Goal: Task Accomplishment & Management: Use online tool/utility

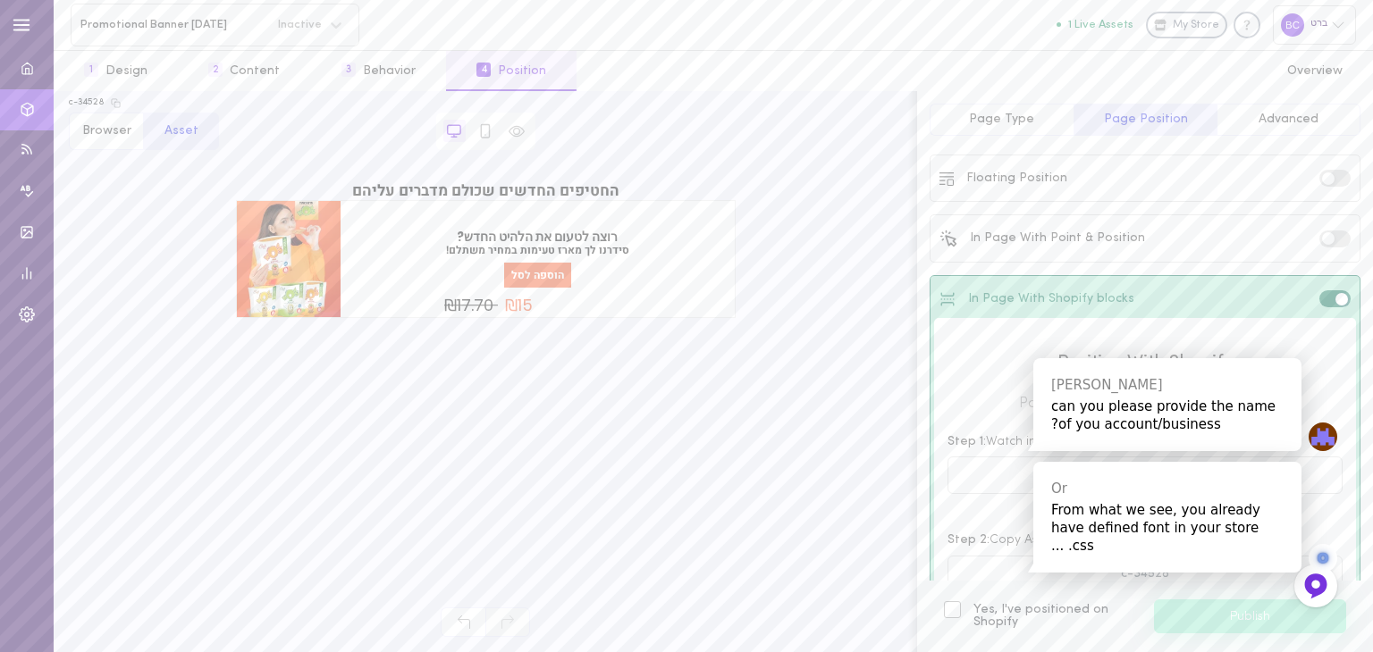
scroll to position [189, 0]
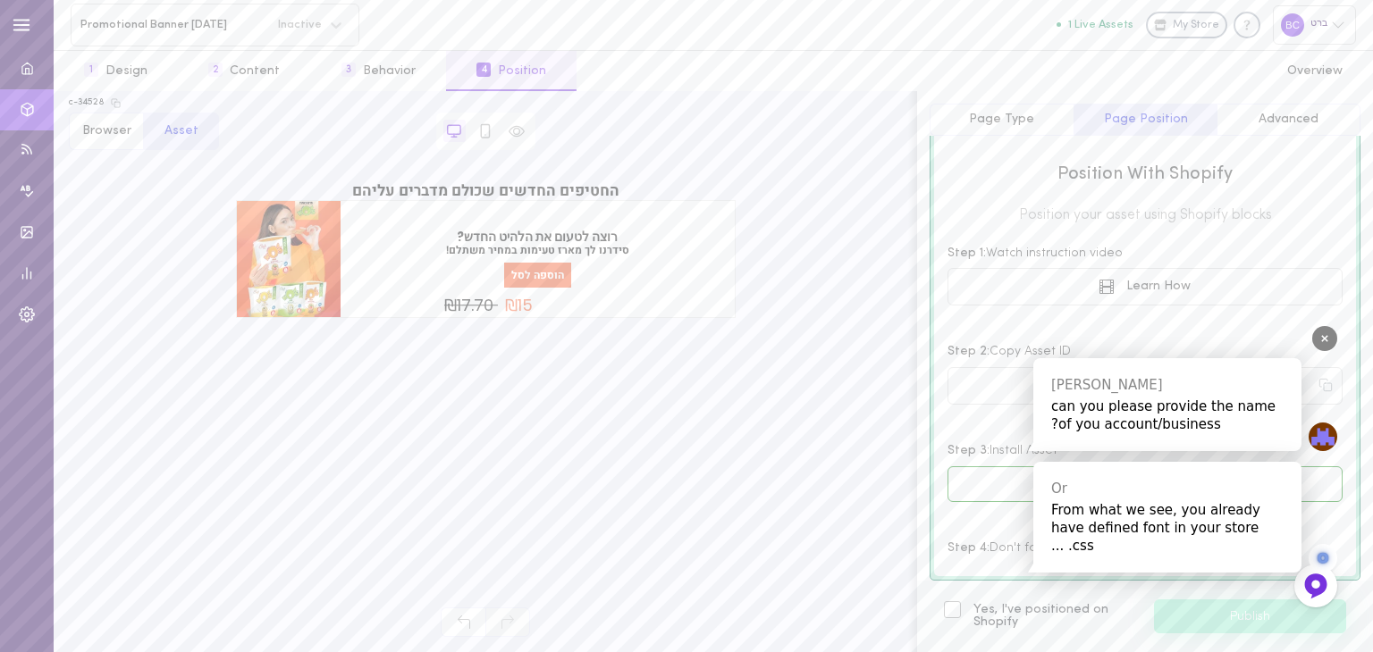
click at [1148, 530] on div "From what we see, you already have defined font in your store css. ..." at bounding box center [1167, 528] width 232 height 54
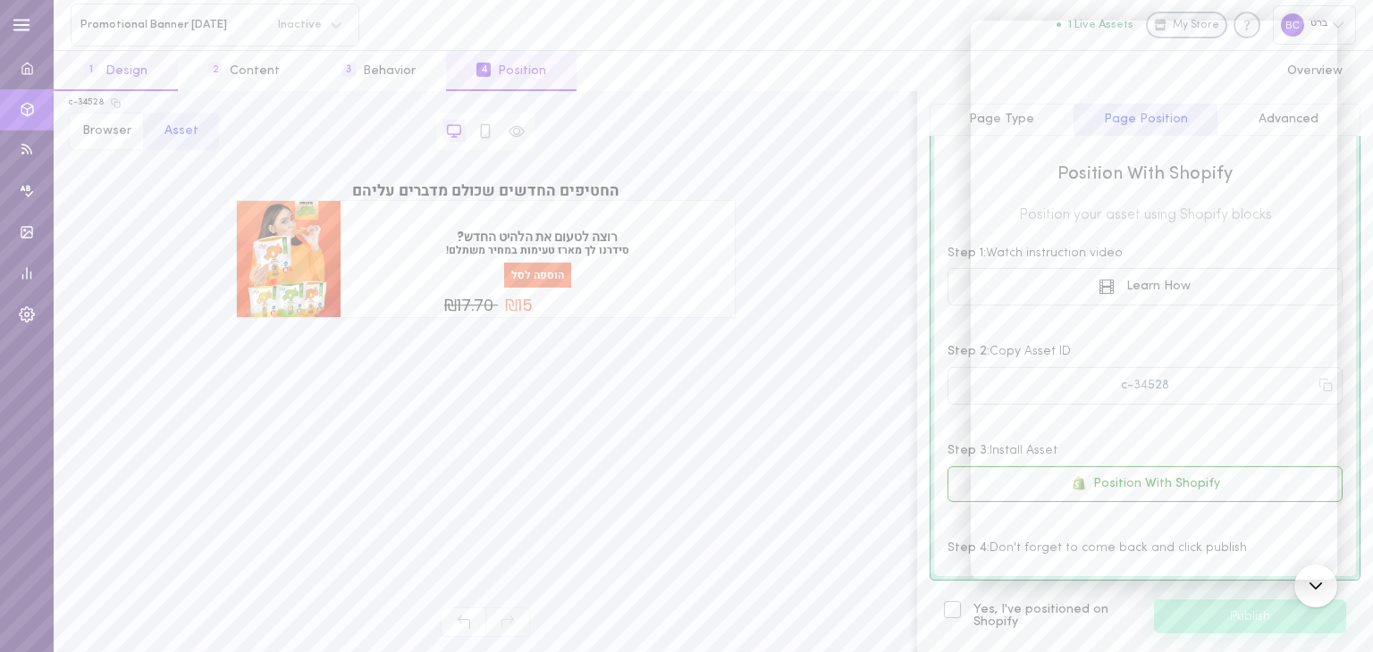
click at [127, 69] on button "1 Design" at bounding box center [116, 71] width 124 height 40
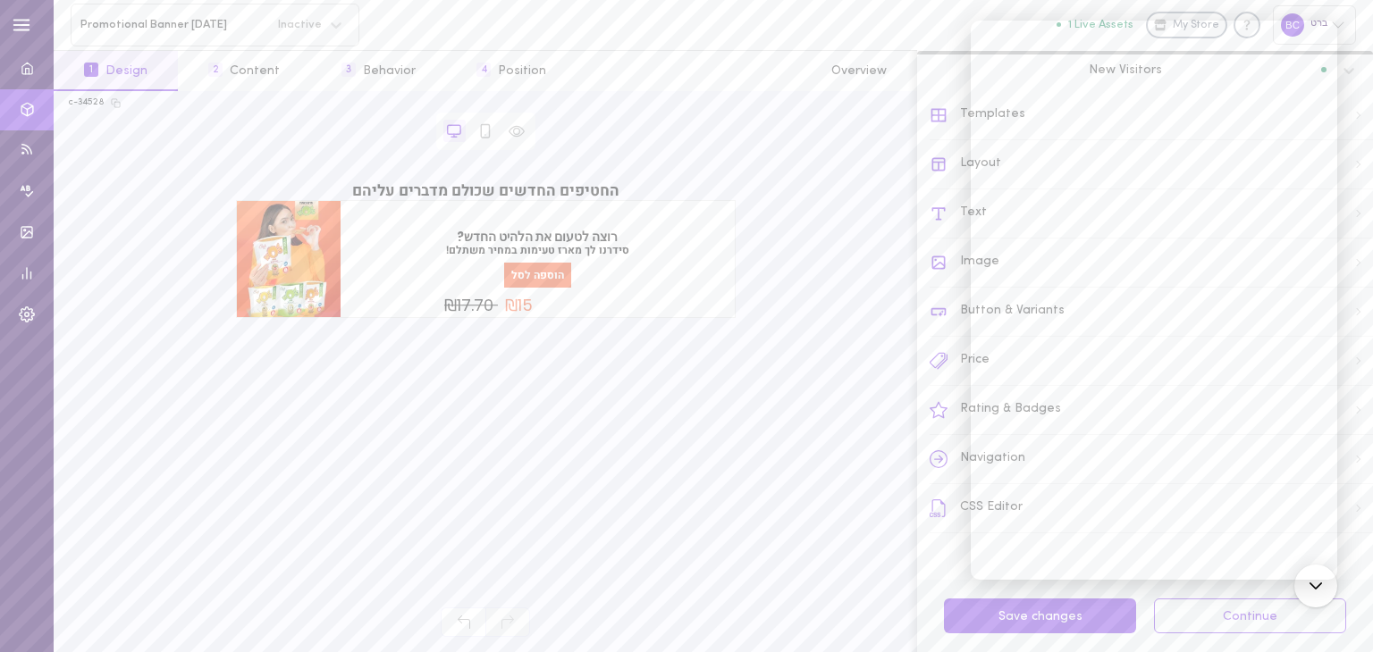
click at [127, 69] on button "1 Design" at bounding box center [116, 71] width 124 height 40
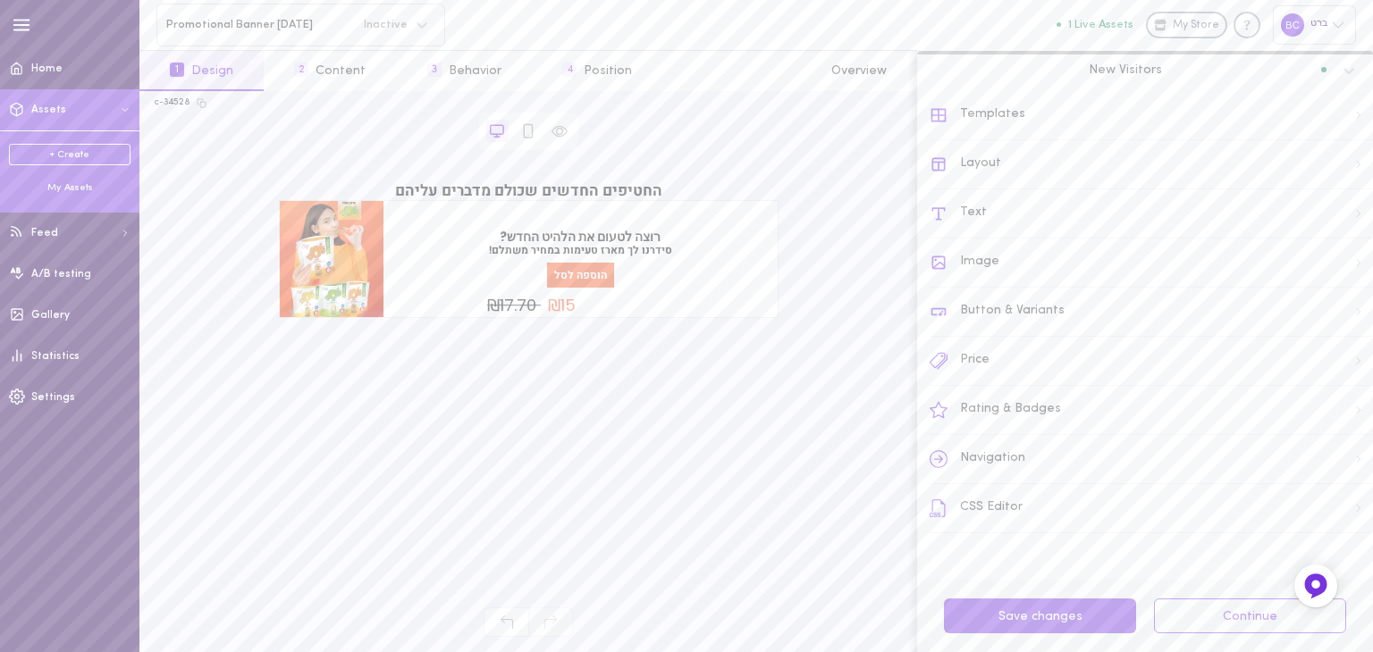
click at [73, 154] on link "+ Create" at bounding box center [70, 154] width 122 height 21
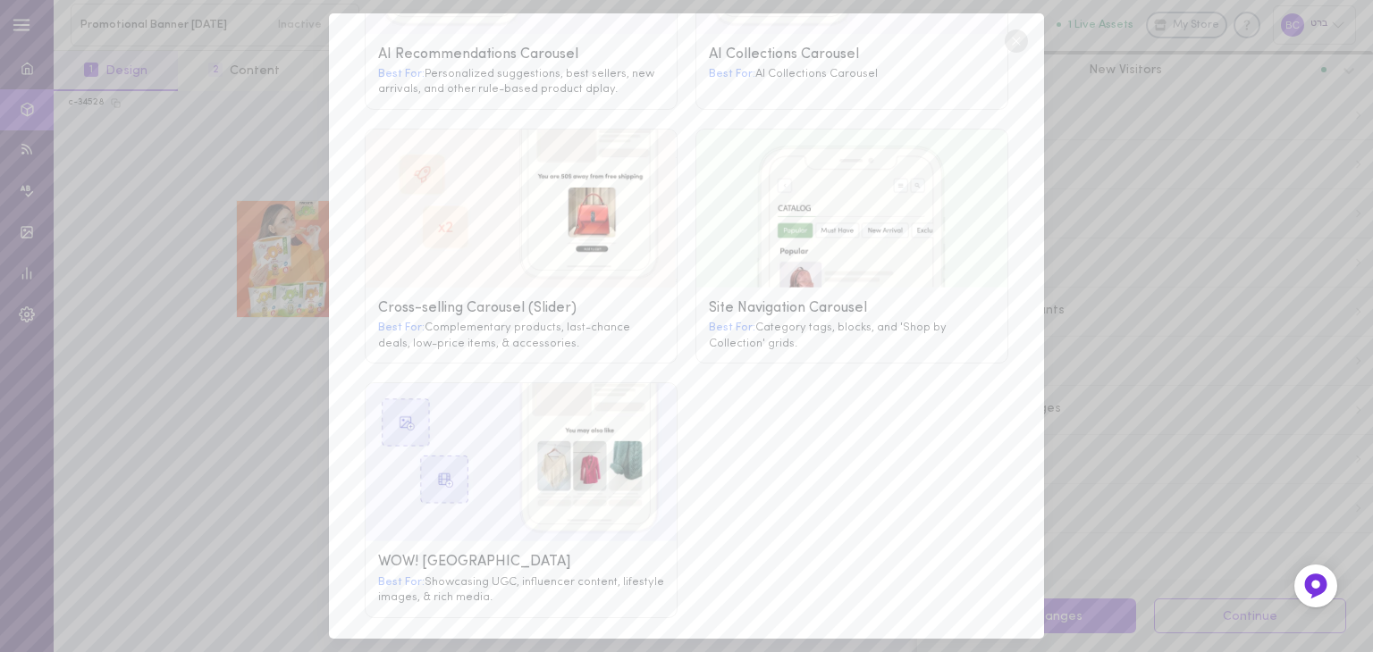
scroll to position [0, 0]
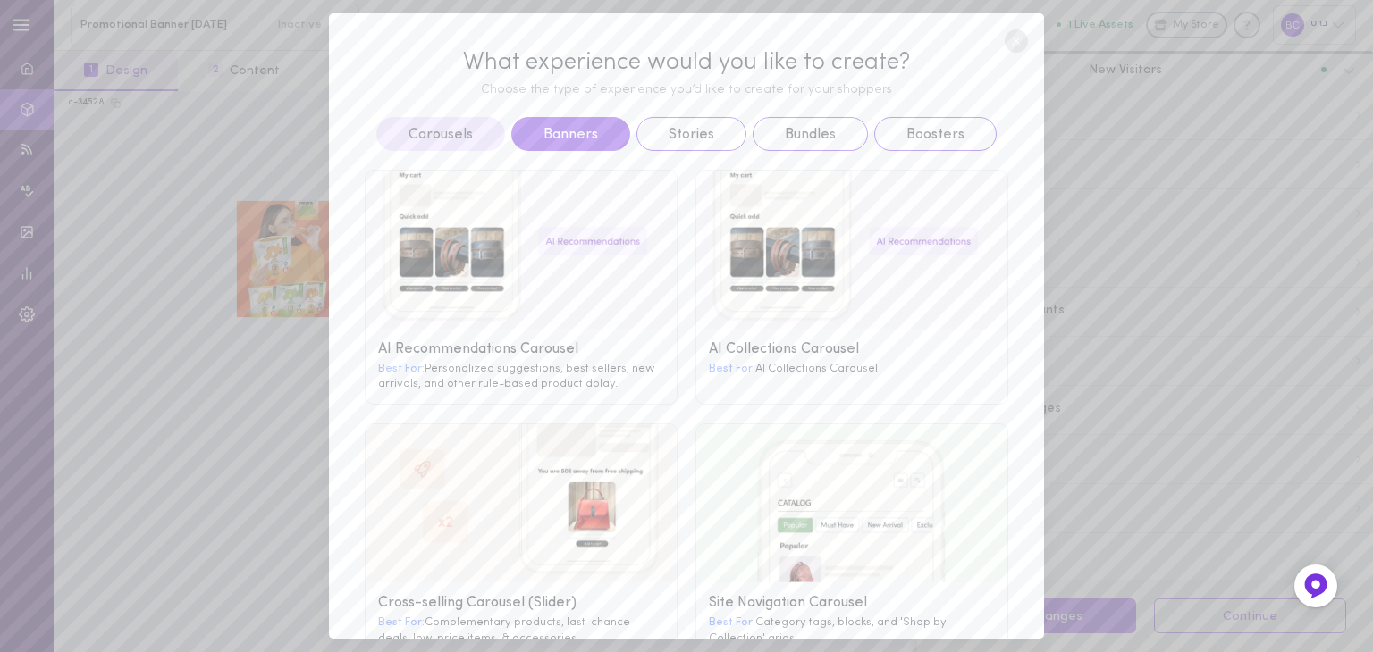
click at [579, 144] on button "Banners" at bounding box center [570, 134] width 119 height 34
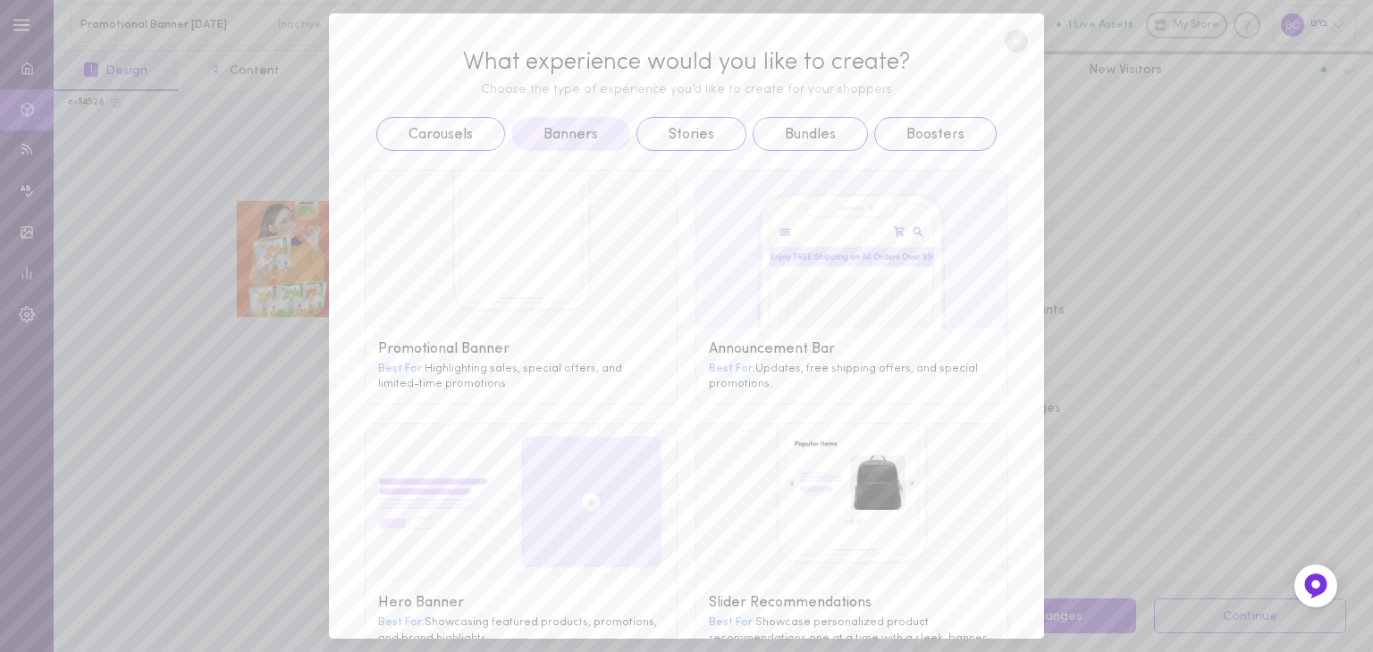
click at [585, 134] on button "Banners" at bounding box center [570, 134] width 119 height 34
click at [576, 315] on g at bounding box center [520, 250] width 311 height 158
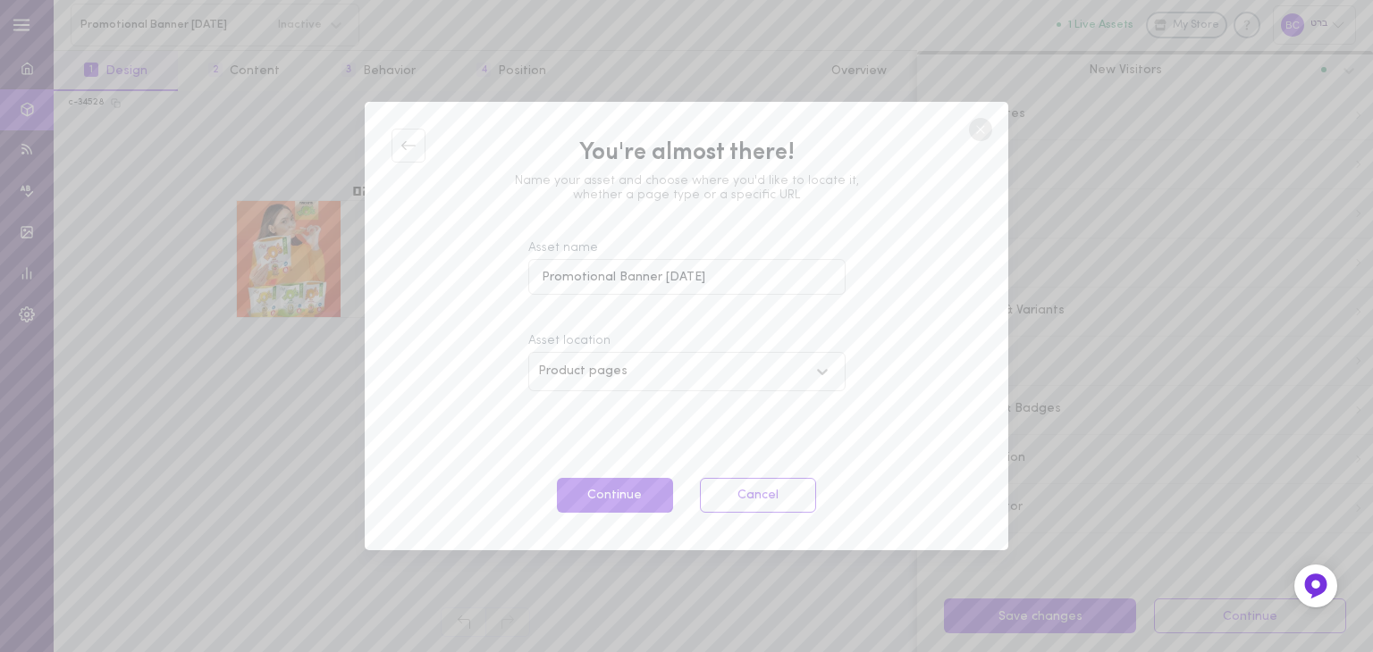
click at [815, 368] on icon at bounding box center [822, 372] width 18 height 18
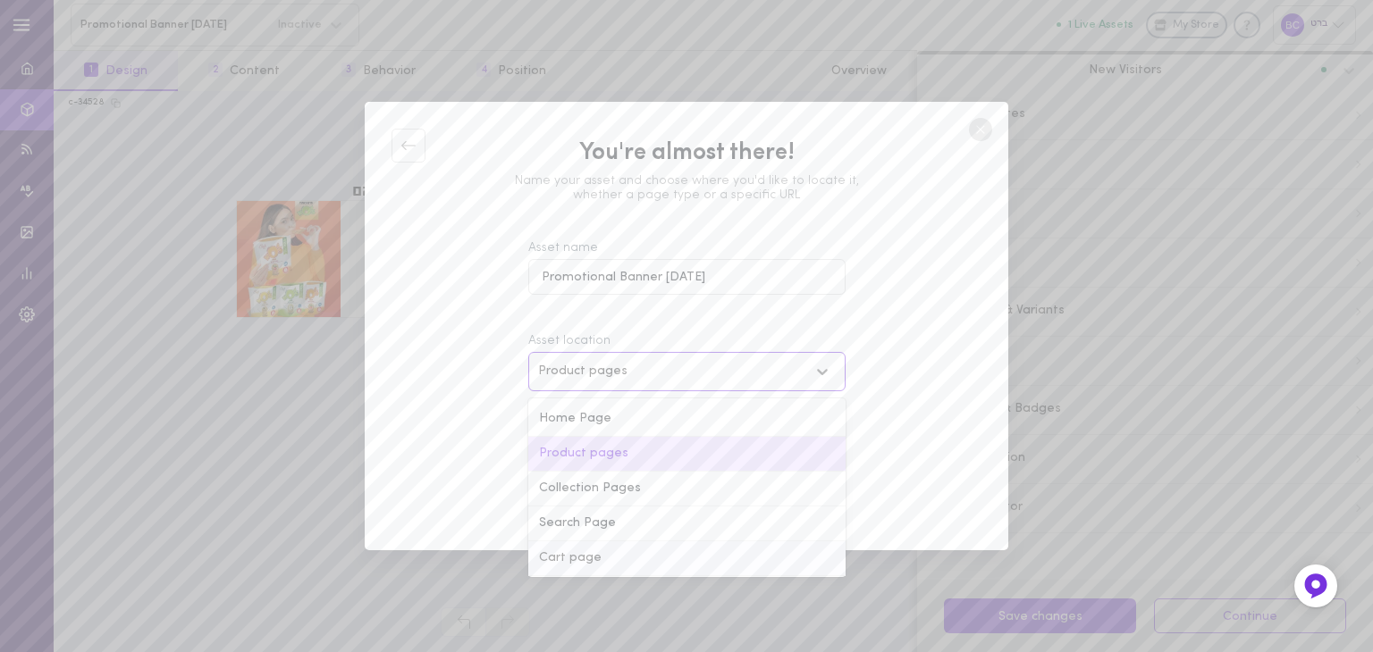
click at [572, 554] on div "Cart page" at bounding box center [686, 559] width 317 height 35
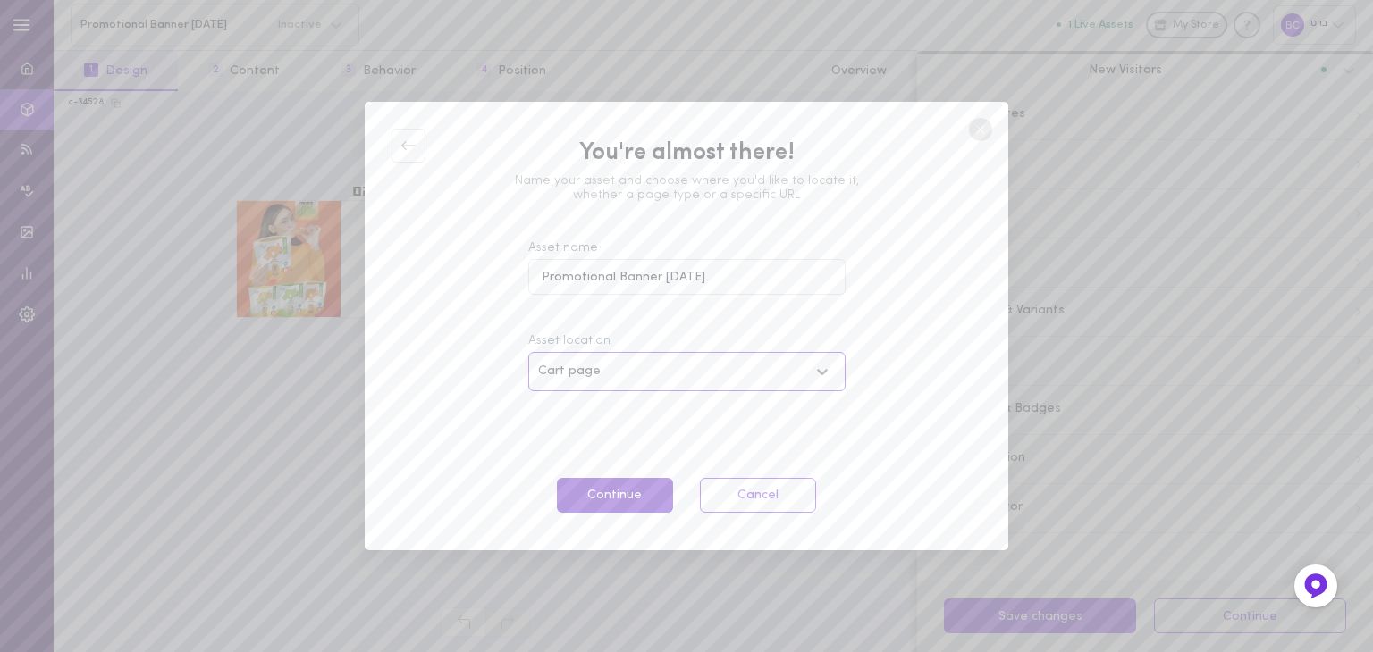
click at [634, 499] on button "Continue" at bounding box center [615, 495] width 116 height 35
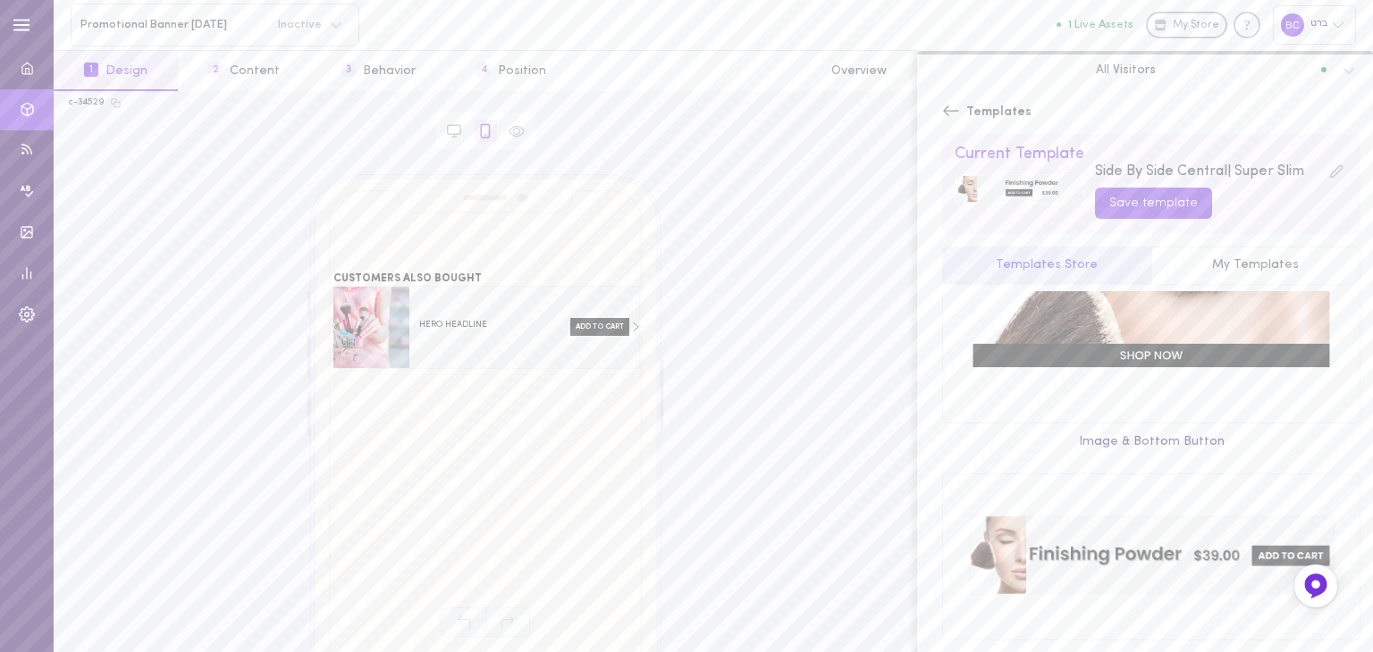
scroll to position [2227, 0]
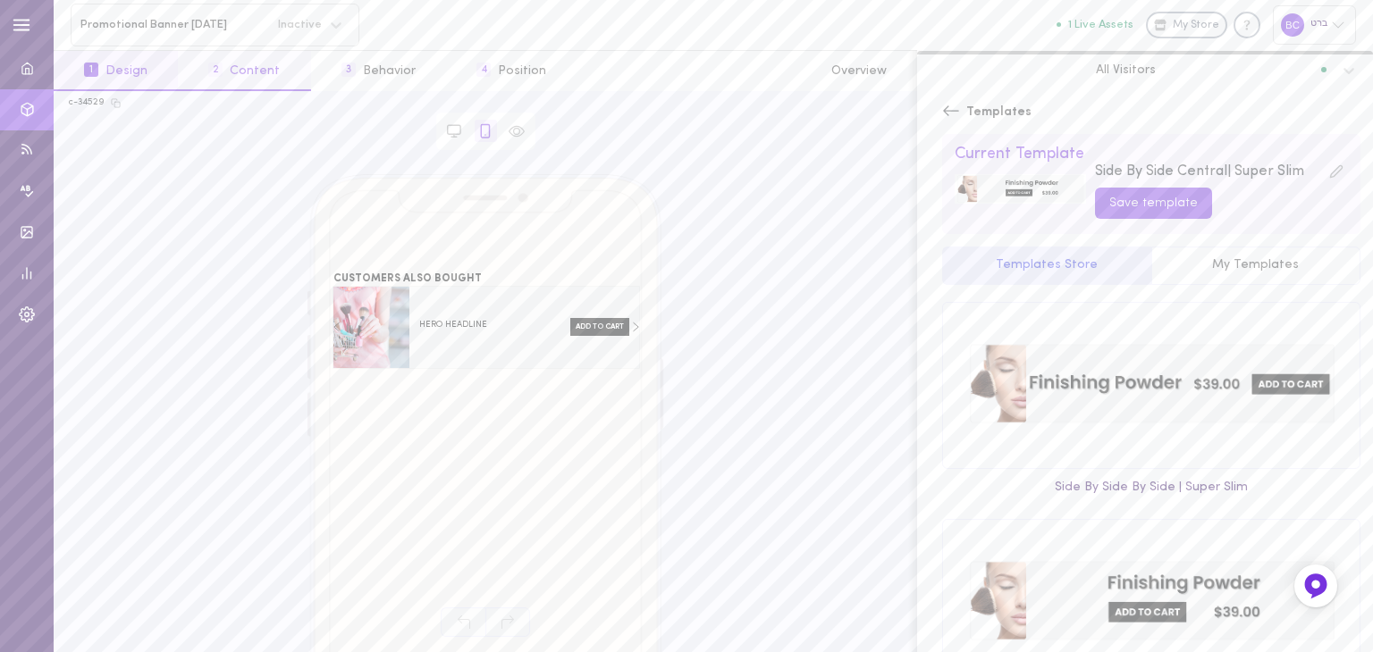
click at [263, 83] on button "2 Content" at bounding box center [244, 71] width 132 height 40
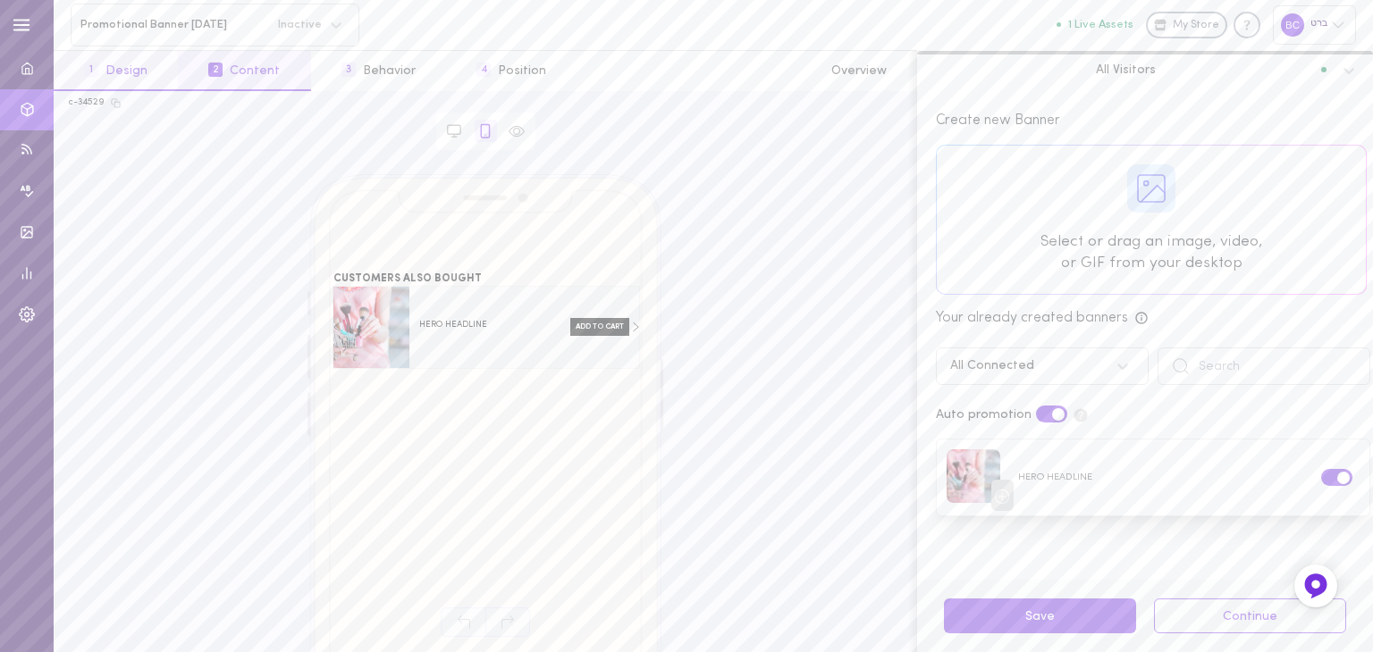
click at [147, 80] on button "1 Design" at bounding box center [116, 71] width 124 height 40
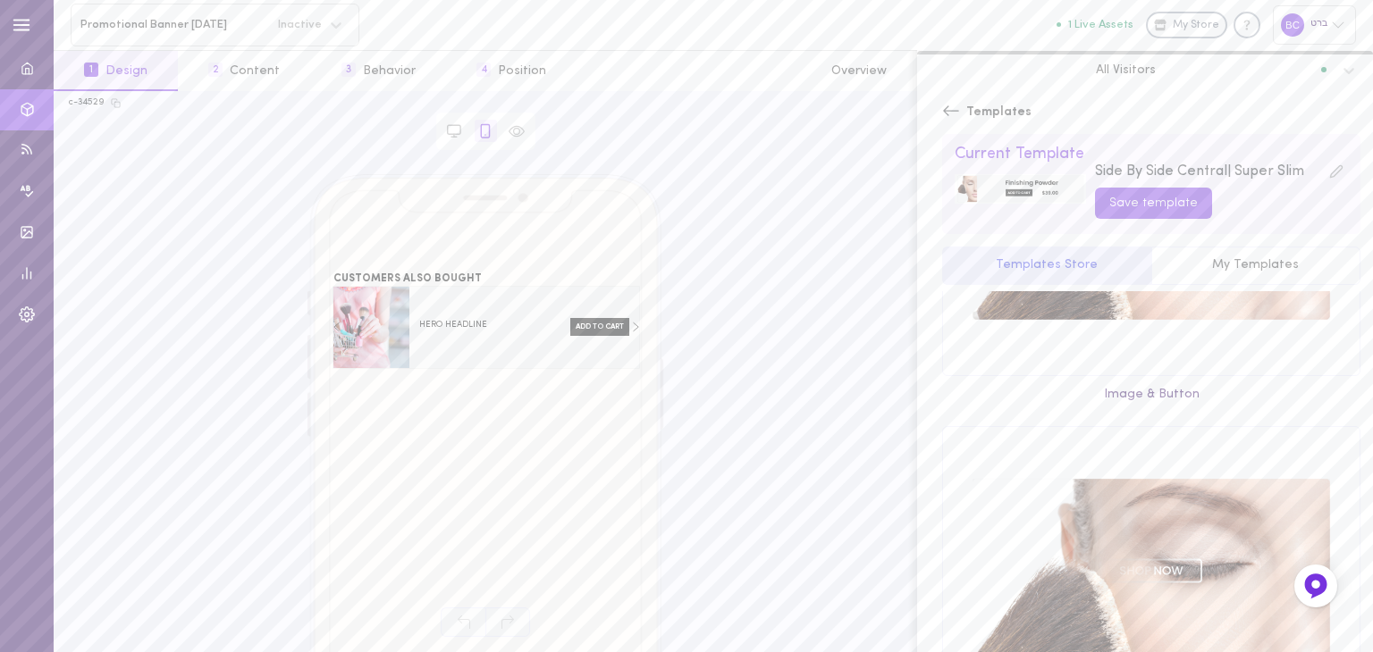
scroll to position [894, 0]
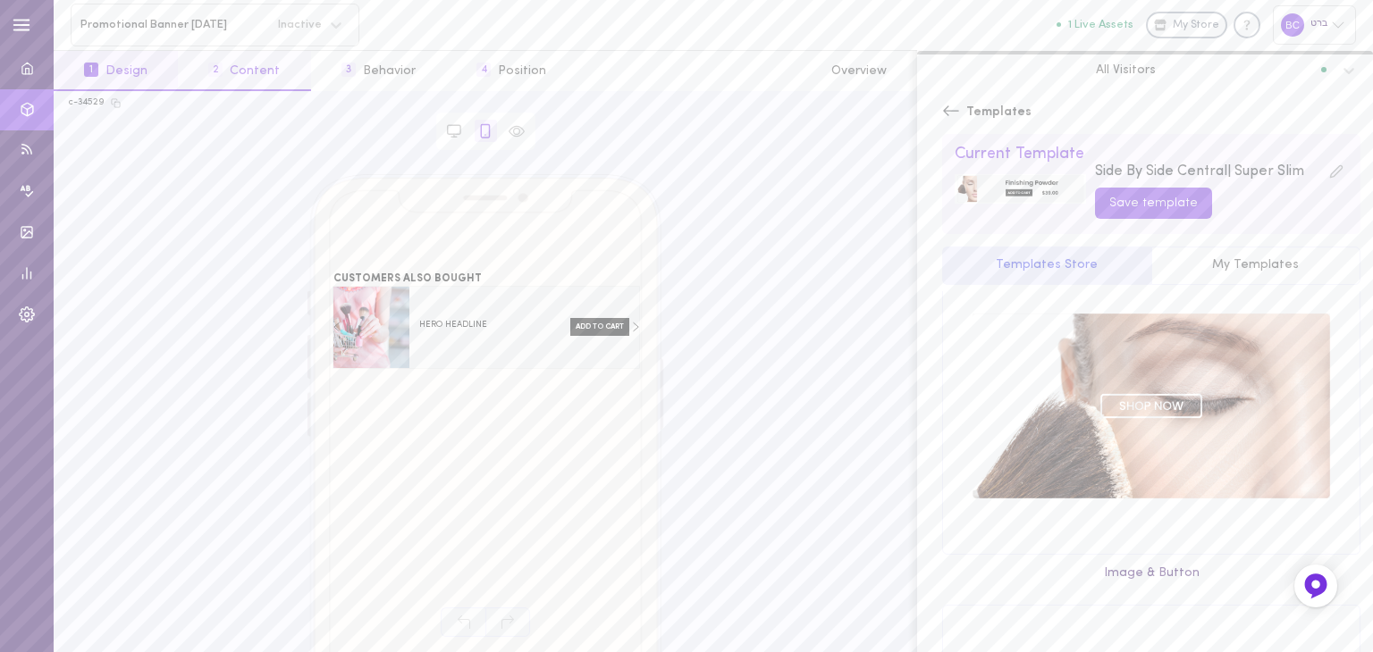
click at [239, 69] on button "2 Content" at bounding box center [244, 71] width 132 height 40
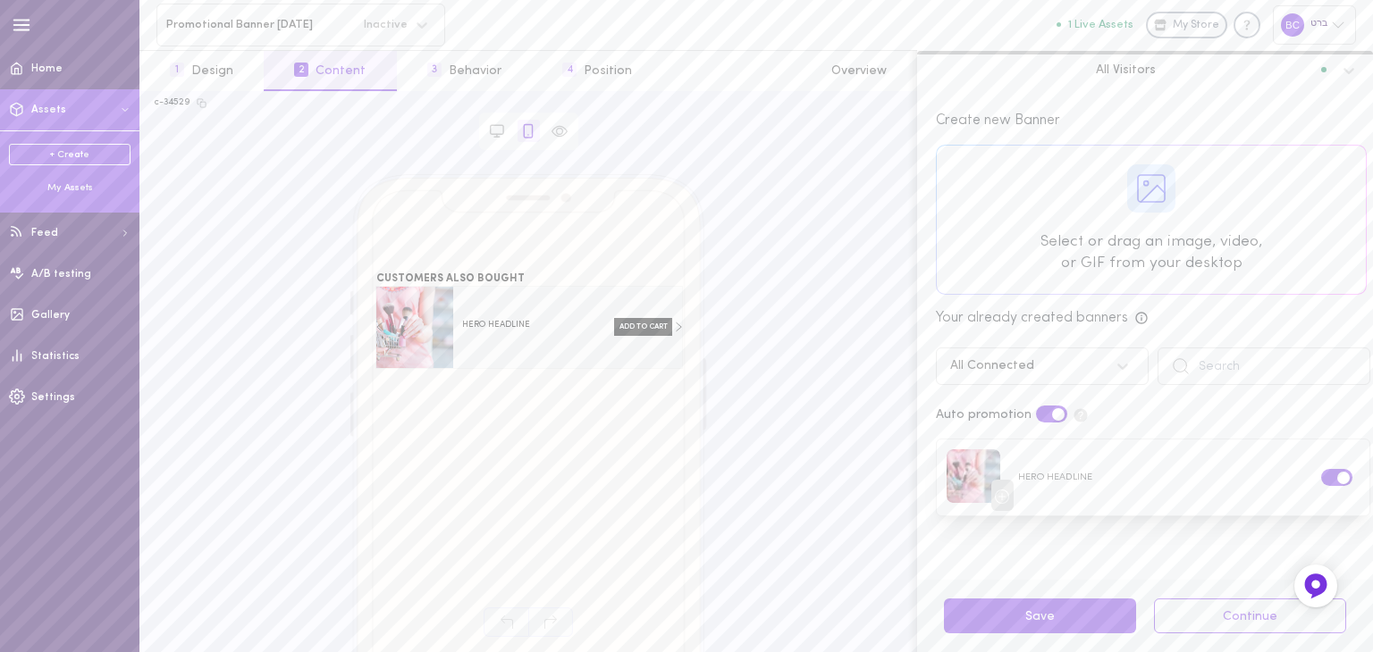
click at [44, 105] on span "Assets" at bounding box center [48, 110] width 35 height 11
click at [82, 185] on div "My Assets" at bounding box center [70, 187] width 122 height 13
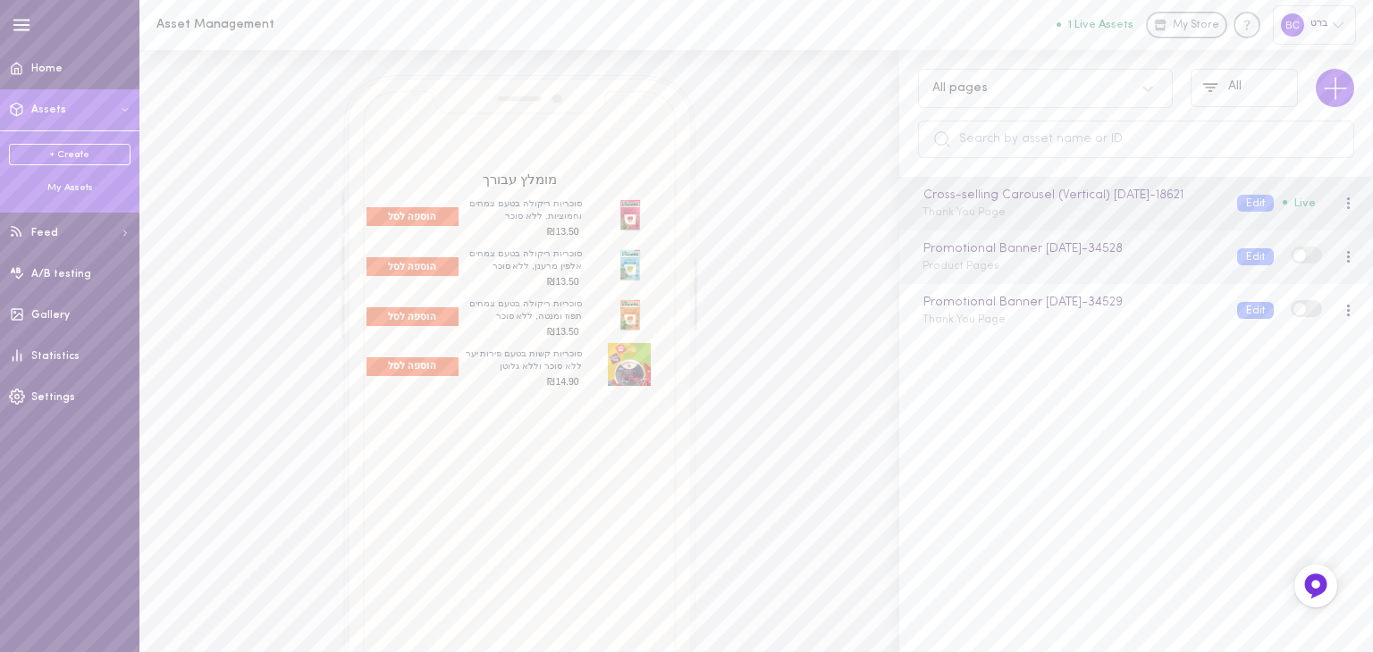
click at [1025, 274] on div "Promotional Banner [DATE] - 34528 Product Pages" at bounding box center [1066, 256] width 315 height 35
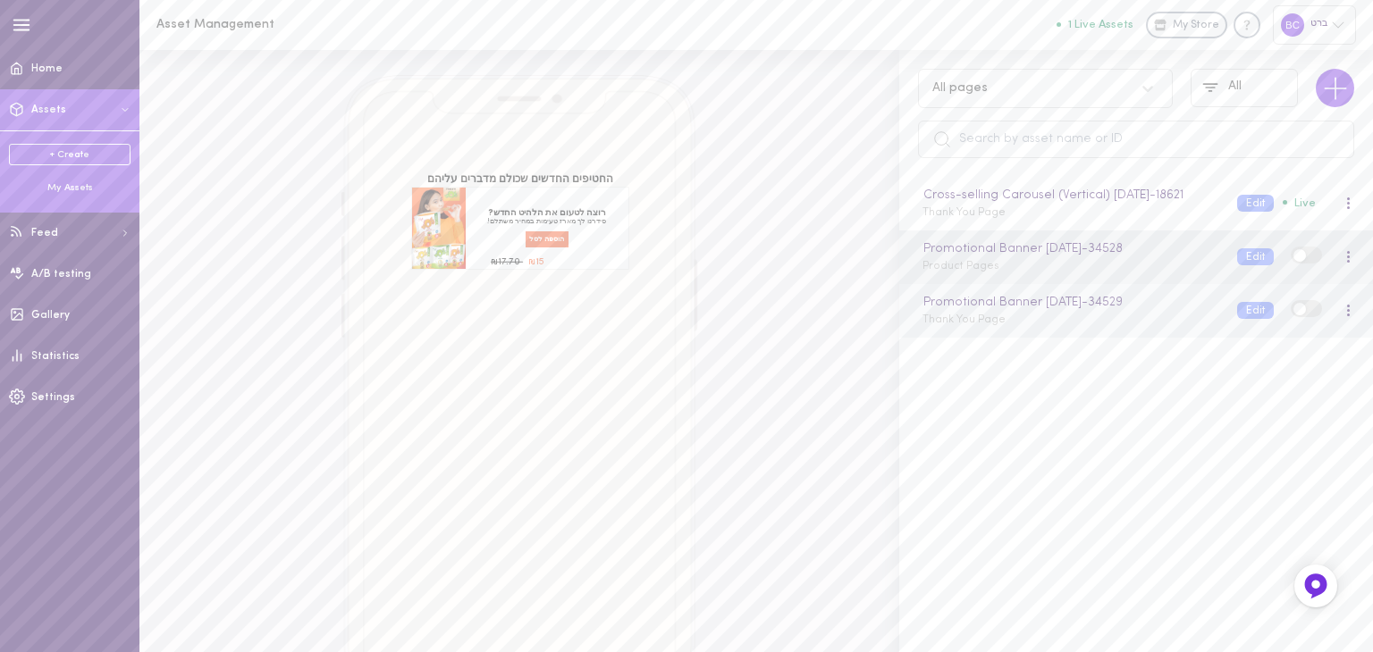
click at [1097, 328] on div "Promotional Banner [DATE] - 34529 Thank You Page" at bounding box center [1066, 310] width 315 height 35
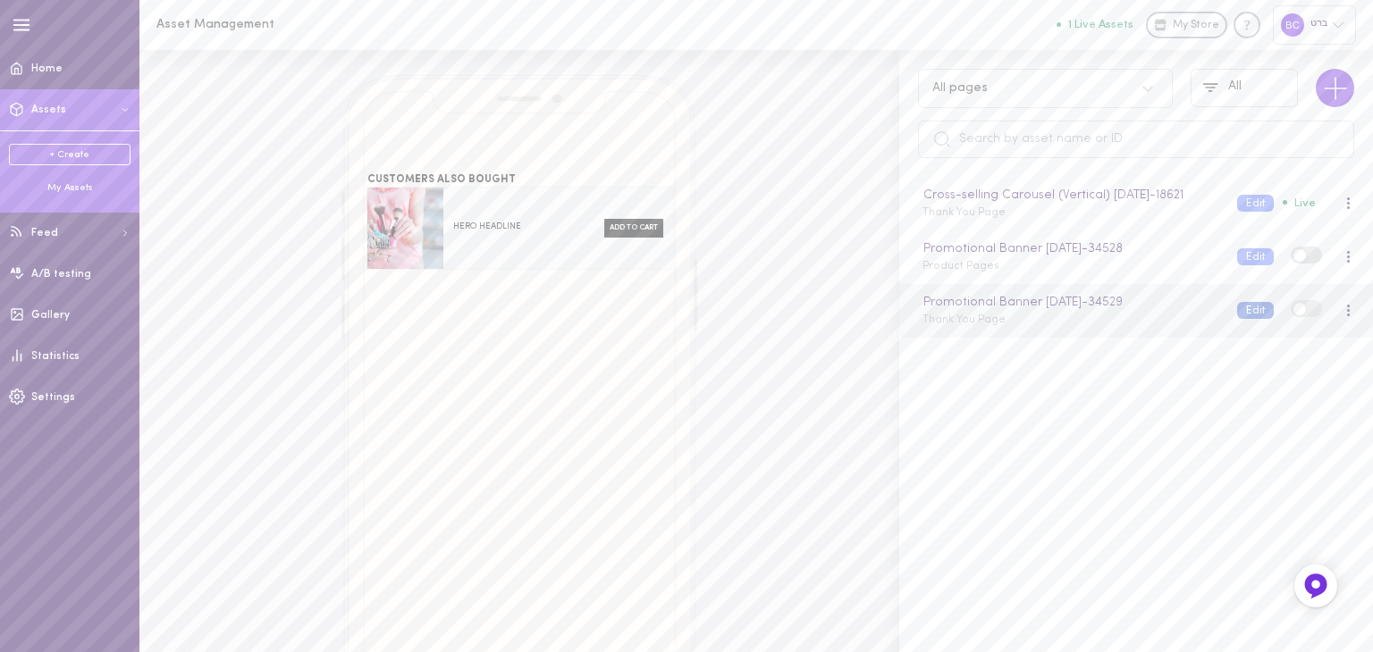
click at [1248, 319] on button "Edit" at bounding box center [1255, 310] width 37 height 17
